Goal: Task Accomplishment & Management: Use online tool/utility

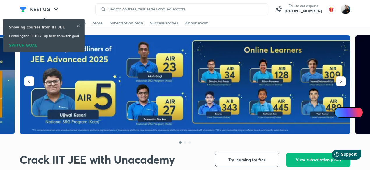
click at [346, 12] on img at bounding box center [346, 9] width 10 height 10
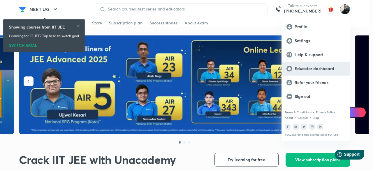
click at [316, 70] on p "Educator dashboard" at bounding box center [320, 68] width 50 height 5
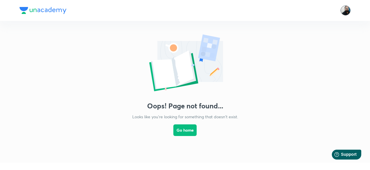
click at [343, 13] on img at bounding box center [346, 11] width 10 height 10
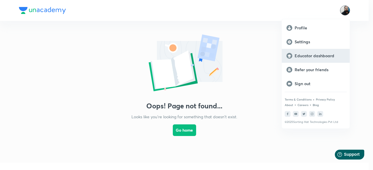
click at [314, 57] on p "Educator dashboard" at bounding box center [320, 55] width 50 height 5
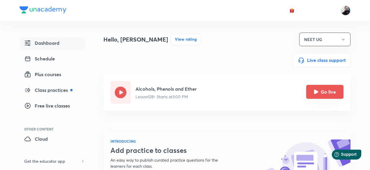
click at [317, 91] on icon "Go live" at bounding box center [316, 92] width 4 height 4
